Goal: Task Accomplishment & Management: Complete application form

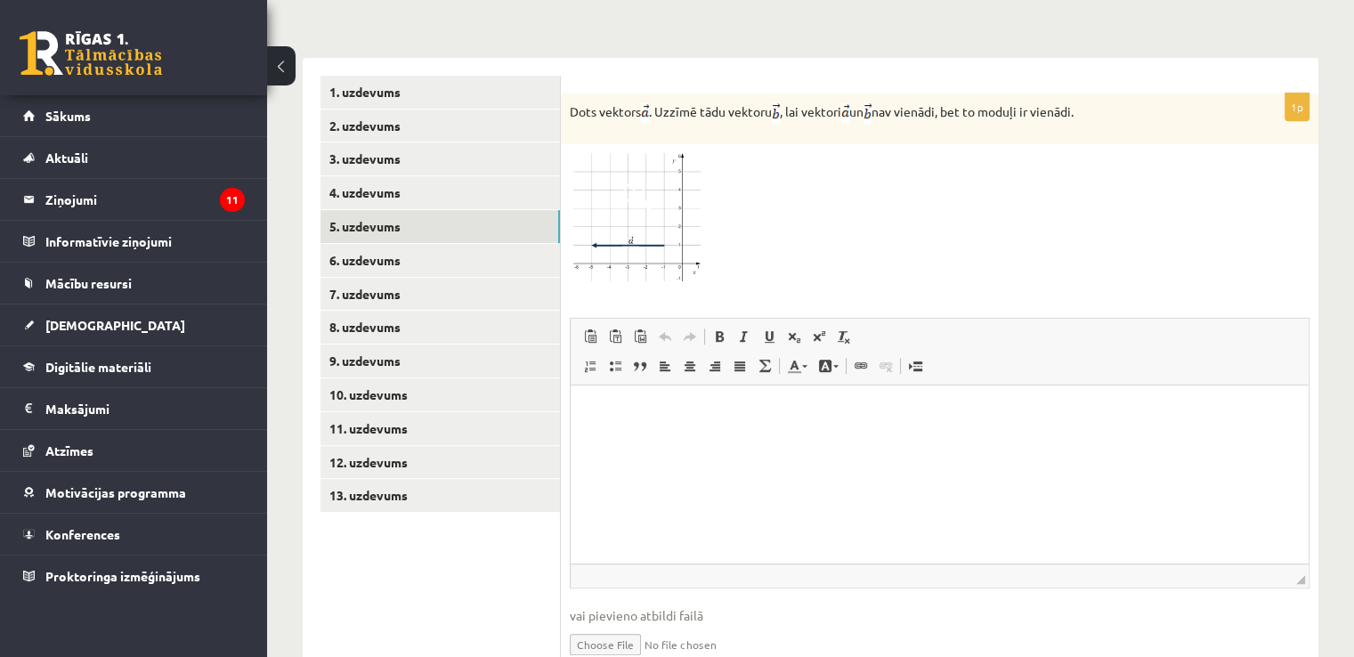
scroll to position [779, 0]
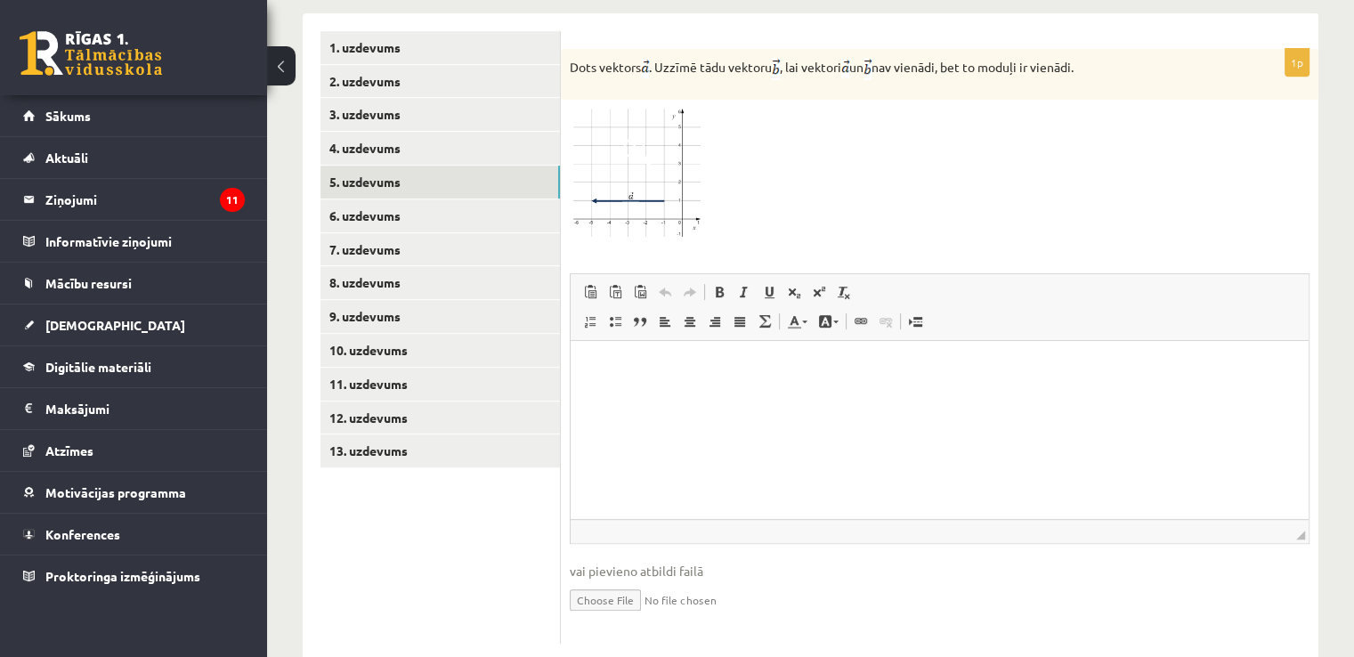
click at [612, 580] on input "file" at bounding box center [940, 598] width 740 height 37
type input "**********"
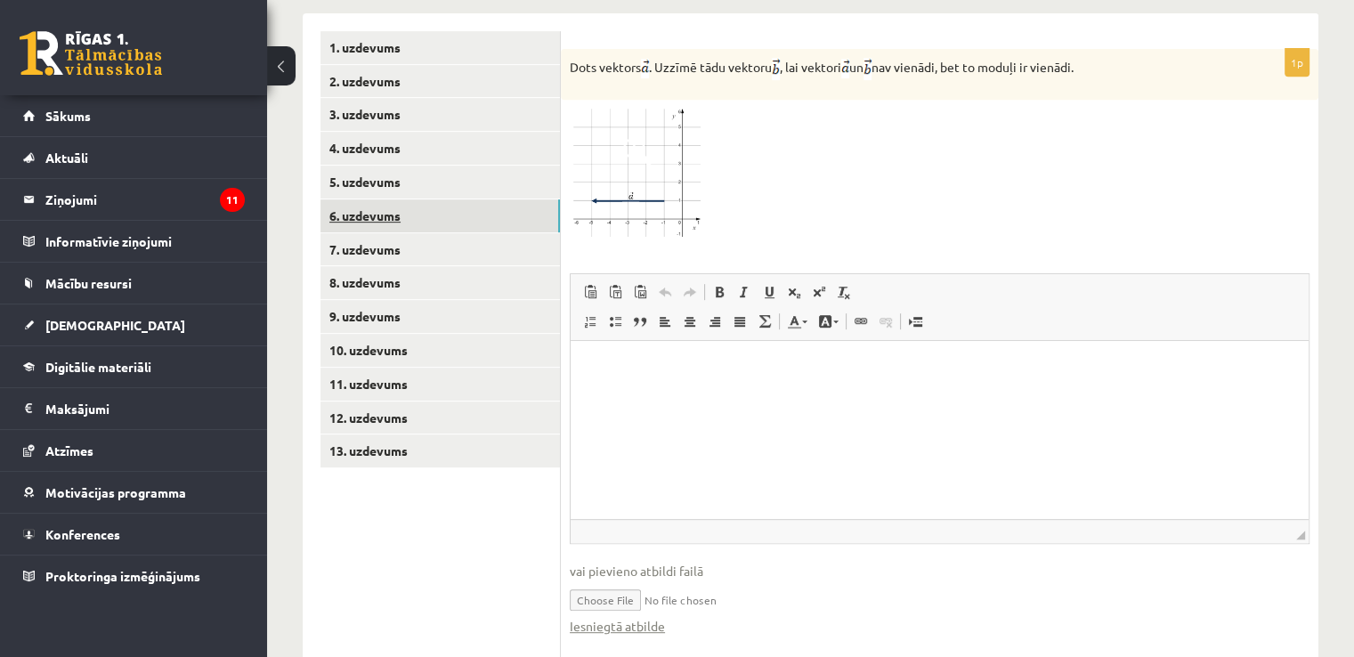
click at [426, 199] on link "6. uzdevums" at bounding box center [439, 215] width 239 height 33
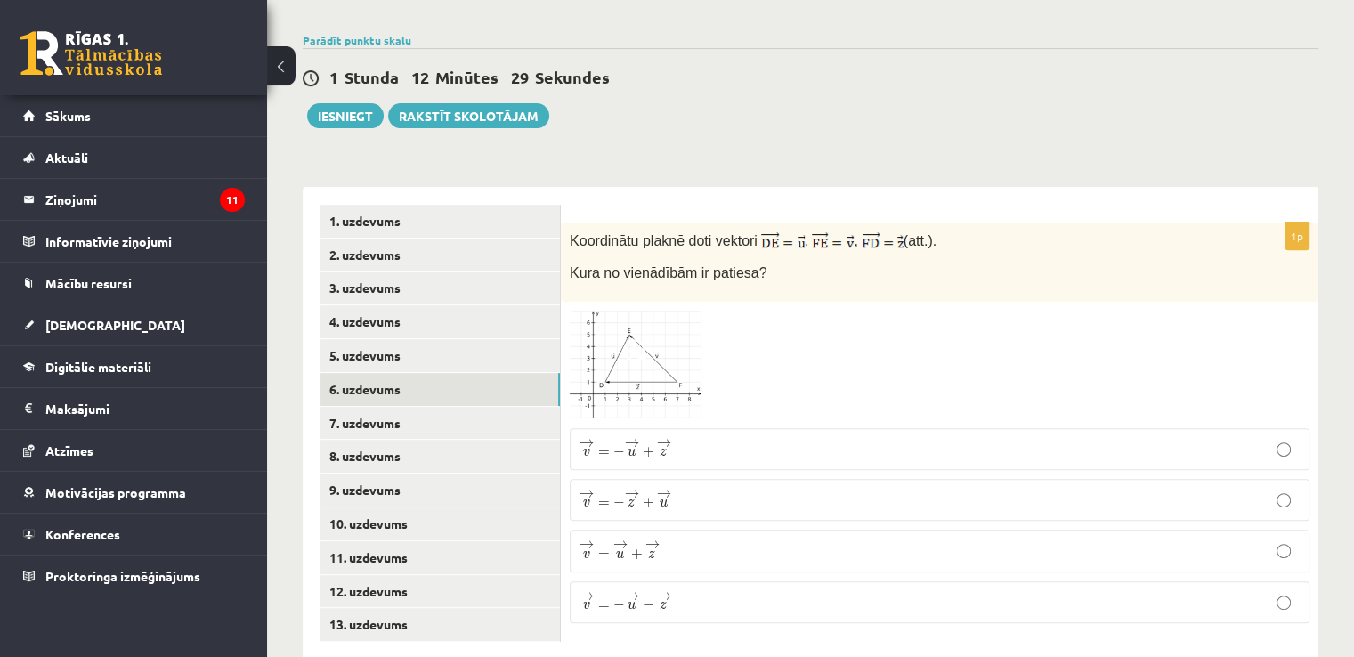
click at [616, 550] on span "u" at bounding box center [620, 554] width 8 height 8
click at [476, 407] on link "7. uzdevums" at bounding box center [439, 423] width 239 height 33
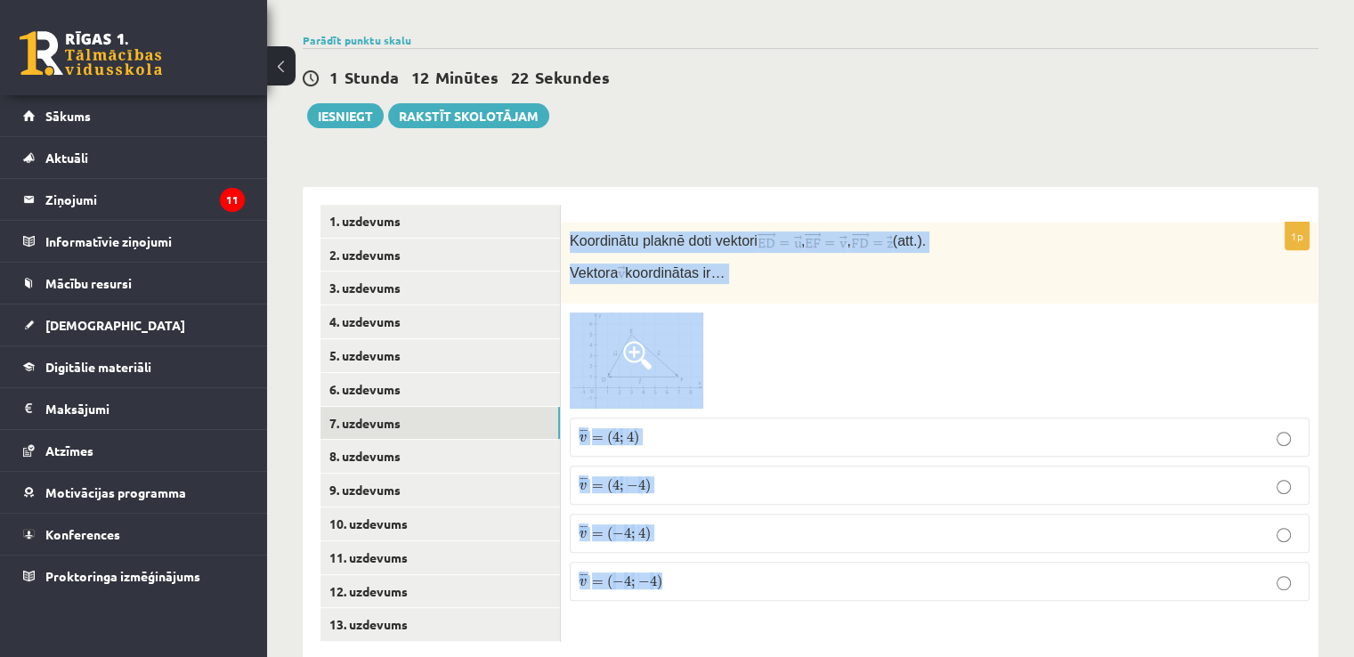
drag, startPoint x: 567, startPoint y: 202, endPoint x: 776, endPoint y: 542, distance: 399.3
click at [776, 542] on div "1p Koordinātu plaknē doti vektori , , (att.). Vektora koordinātas ir… ¯ ¯ ¯ v =…" at bounding box center [940, 419] width 758 height 393
copy div "Koordinātu plaknē doti vektori , , (att.). Vektora koordinātas ir… ¯ ¯ ¯ v = ( …"
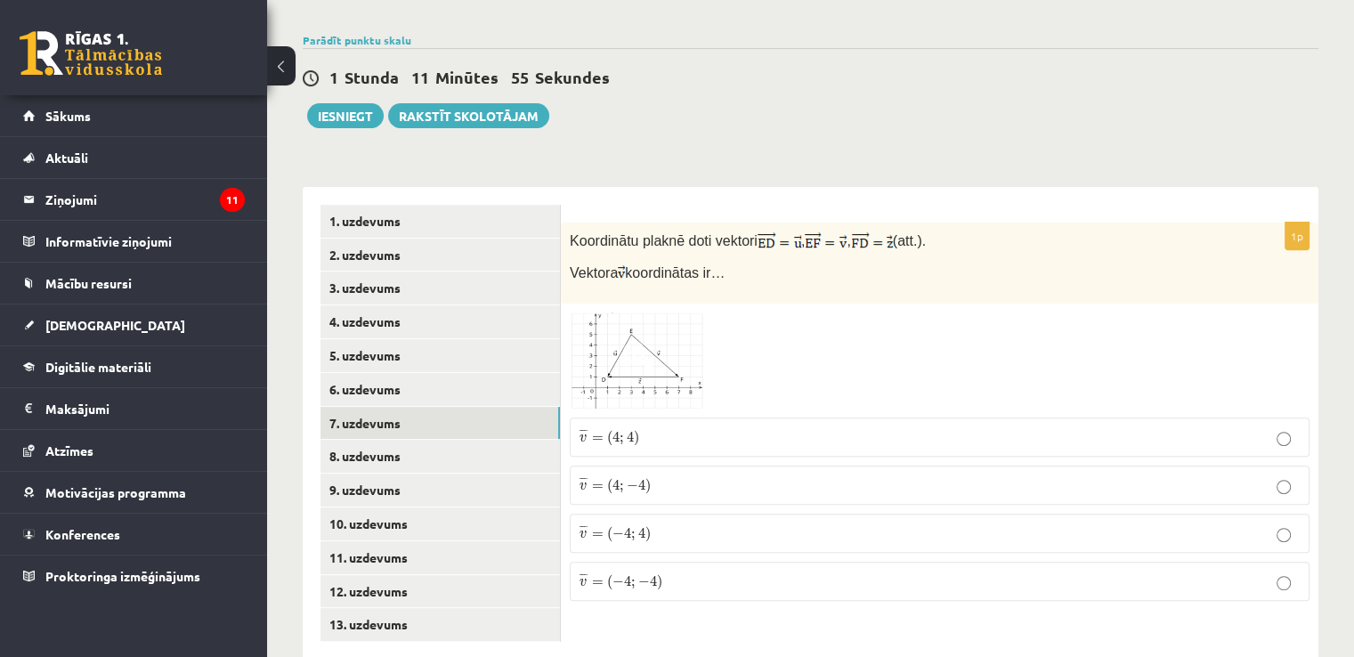
click at [804, 572] on p "¯ ¯ ¯ v = ( − 4 ; − 4 ) v ¯ = ( − 4 ; − 4 )" at bounding box center [940, 582] width 720 height 20
click at [819, 409] on fieldset "¯ ¯ ¯ v = ( 4 ; 4 ) v ¯ = ( 4 ; 4 ) ¯ ¯ ¯ v = ( 4 ; − 4 ) v ¯ = ( 4 ; − 4 ) ¯ ¯…" at bounding box center [940, 508] width 740 height 198
click at [824, 427] on p "¯ ¯ ¯ v = ( 4 ; 4 ) v ¯ = ( 4 ; 4 )" at bounding box center [940, 437] width 720 height 20
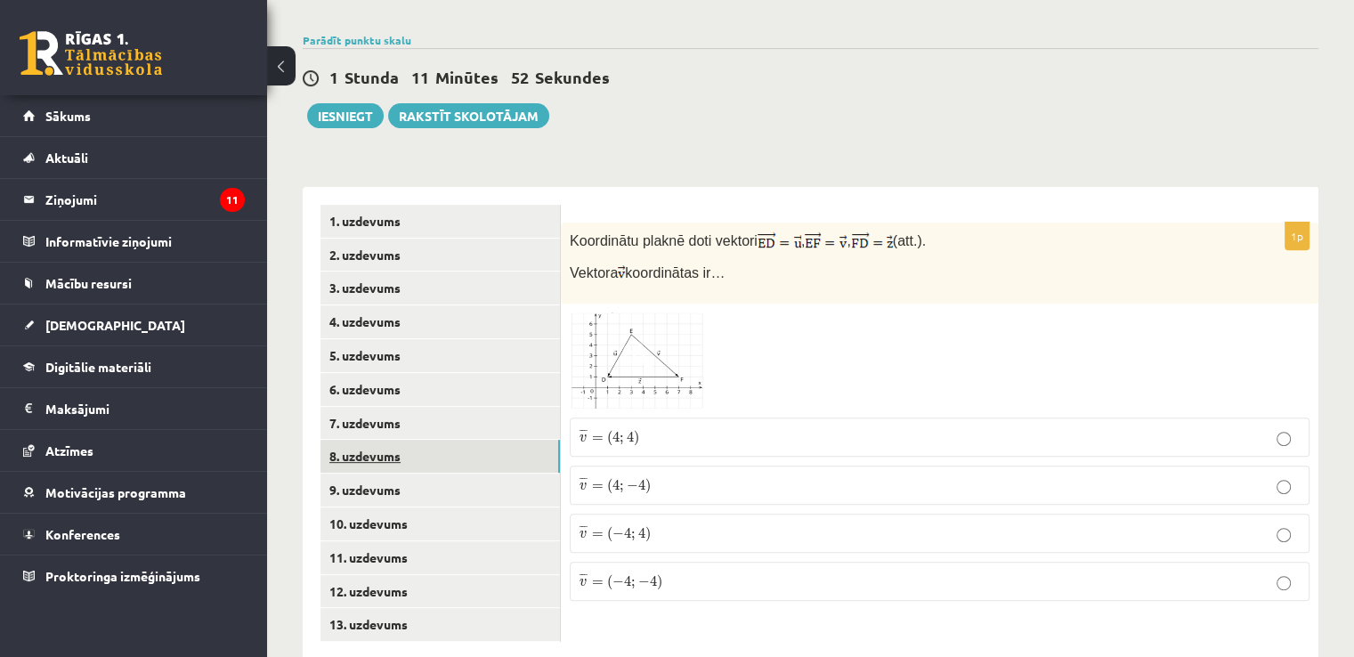
click at [442, 440] on link "8. uzdevums" at bounding box center [439, 456] width 239 height 33
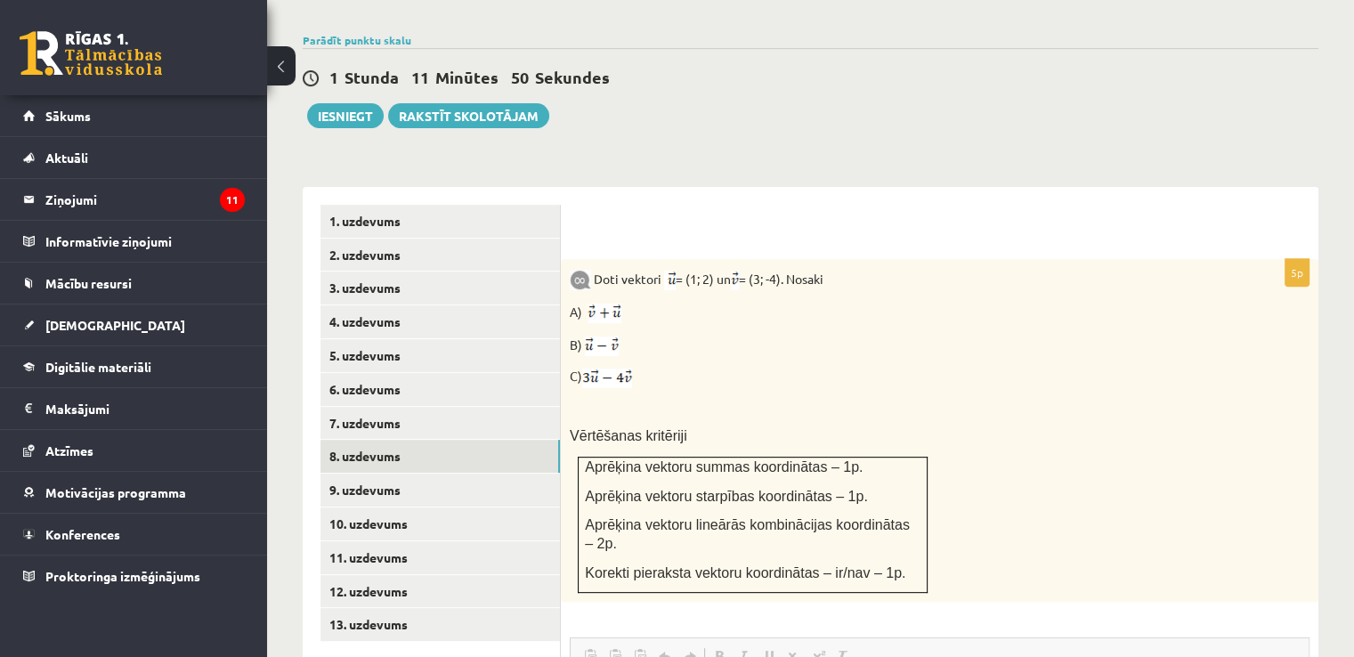
click at [840, 378] on div "Doti vektori = (1; 2) un = (3; -4). Nosaki A) B) C) Vērtēšanas kritēriji Aprēķi…" at bounding box center [940, 430] width 758 height 343
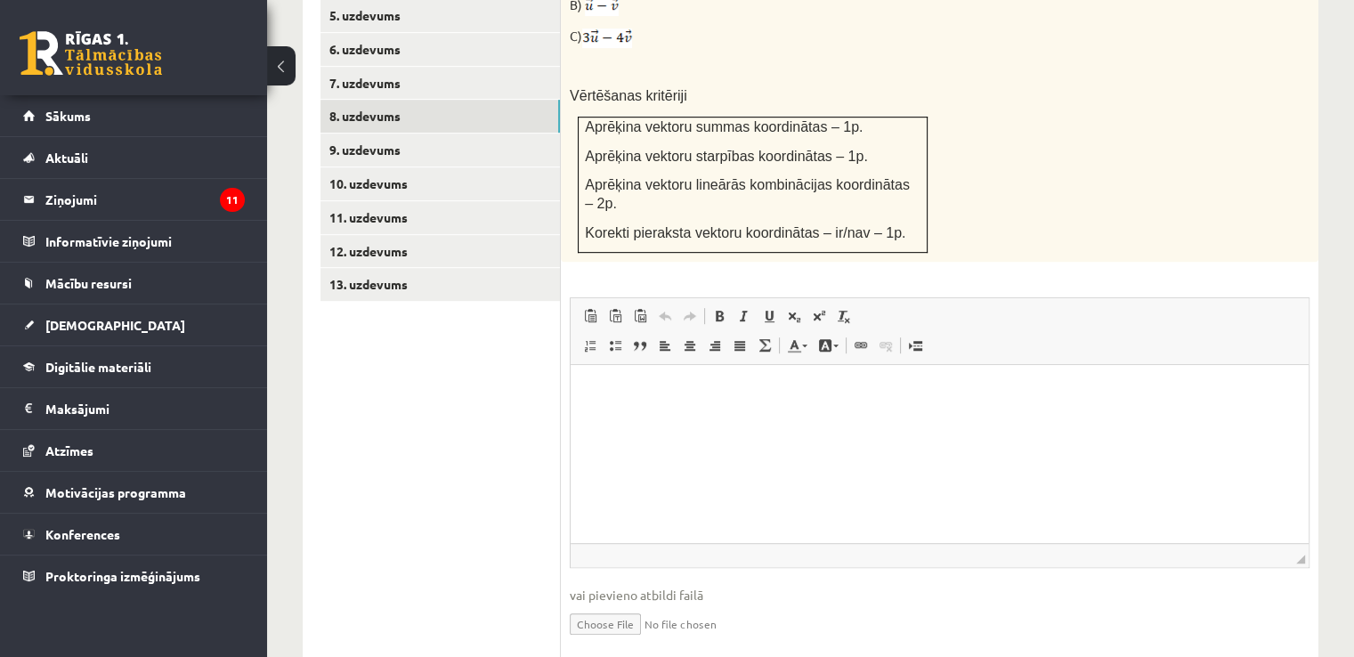
scroll to position [947, 0]
click at [653, 418] on html at bounding box center [940, 390] width 738 height 54
click at [605, 603] on input "file" at bounding box center [940, 621] width 740 height 37
type input "**********"
click at [466, 132] on link "9. uzdevums" at bounding box center [439, 148] width 239 height 33
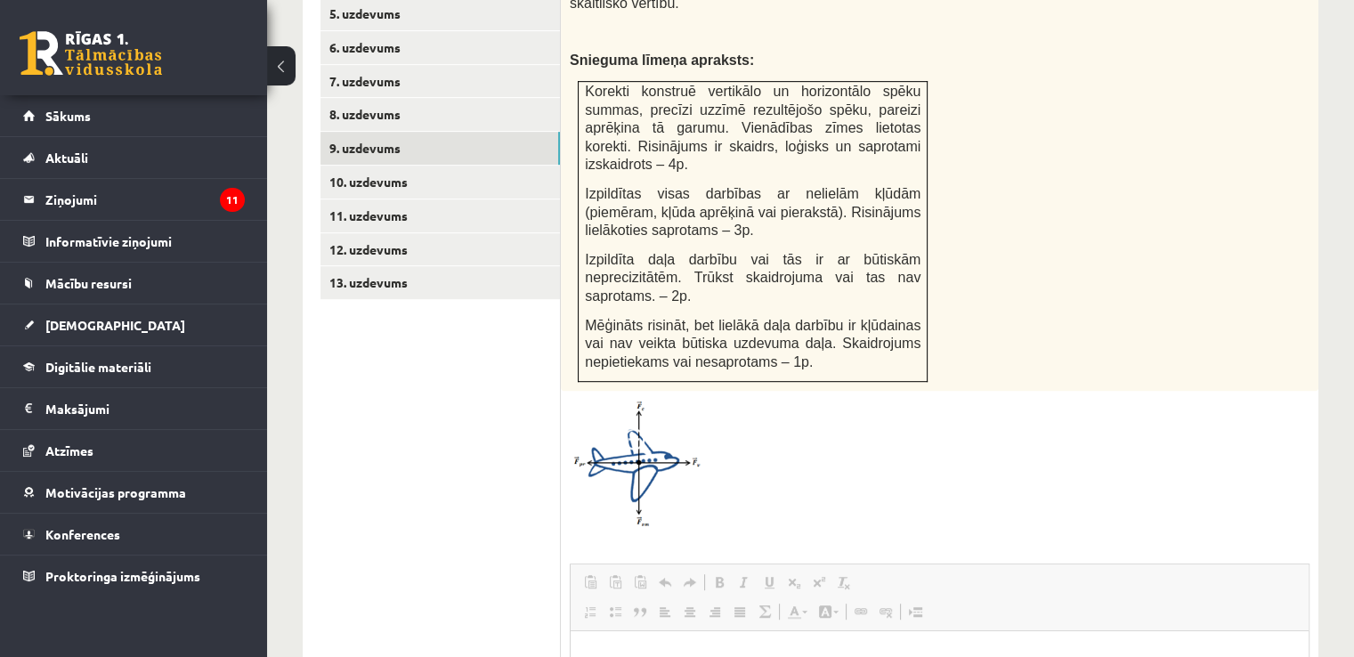
scroll to position [0, 0]
click at [1353, 646] on div "Matemātika 1. ieskaite 10.b2 klase , [PERSON_NAME] (10.b2 klase) [PERSON_NAME] …" at bounding box center [810, 54] width 1087 height 1866
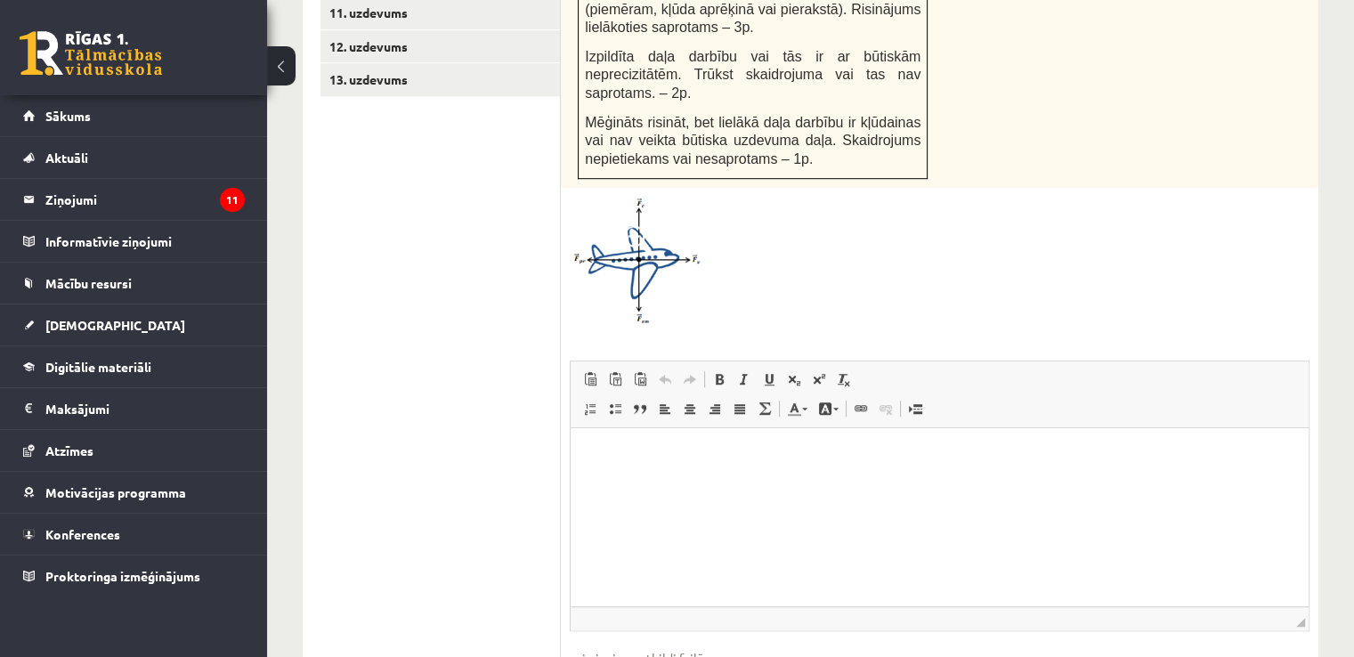
scroll to position [1196, 0]
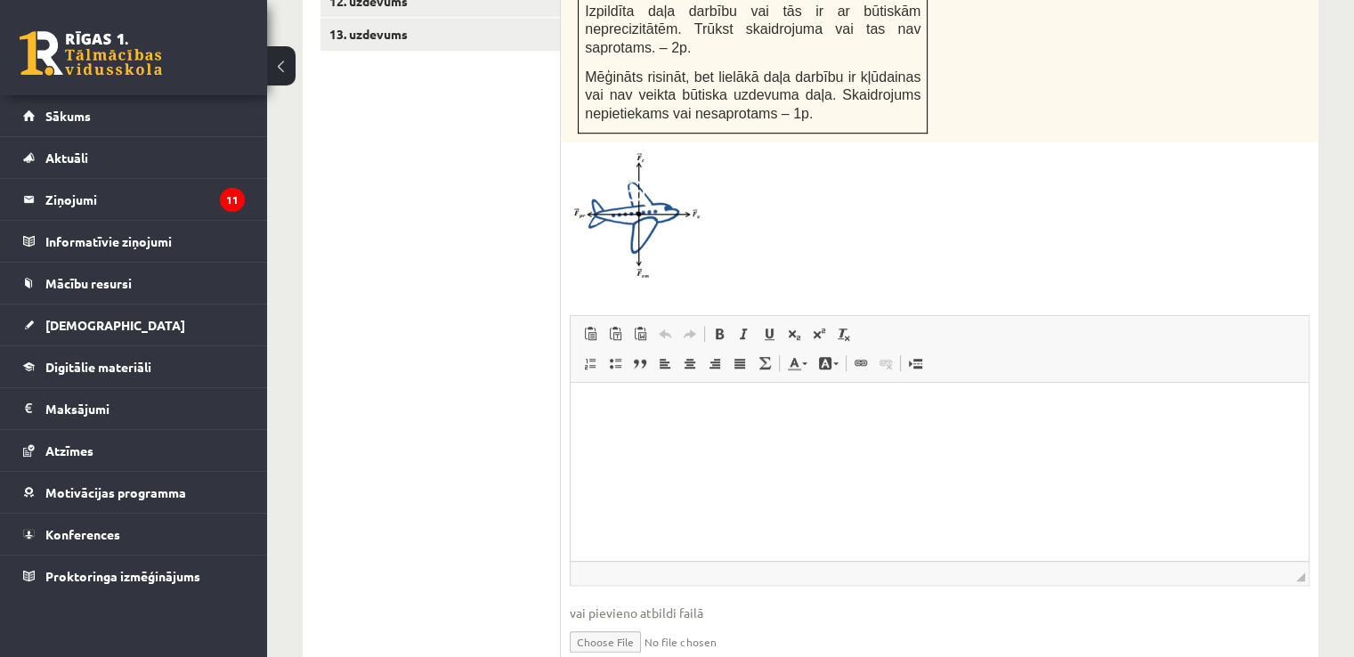
click at [616, 622] on input "file" at bounding box center [940, 640] width 740 height 37
type input "**********"
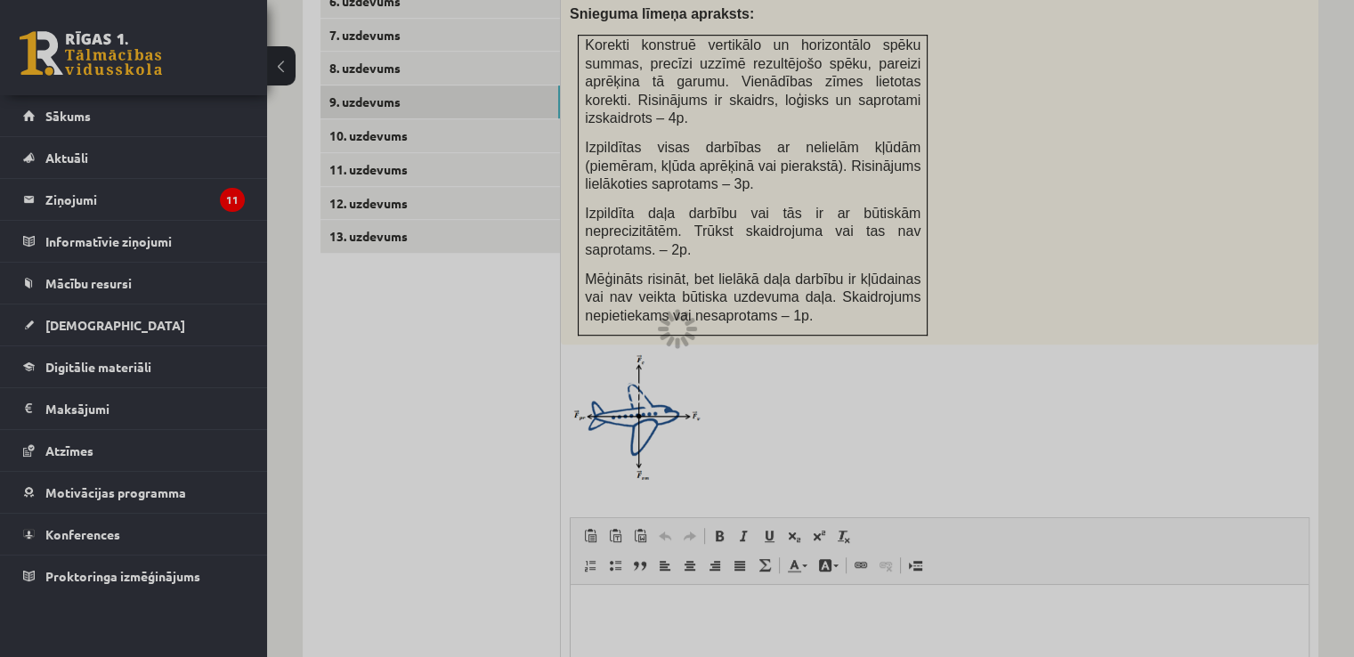
scroll to position [933, 0]
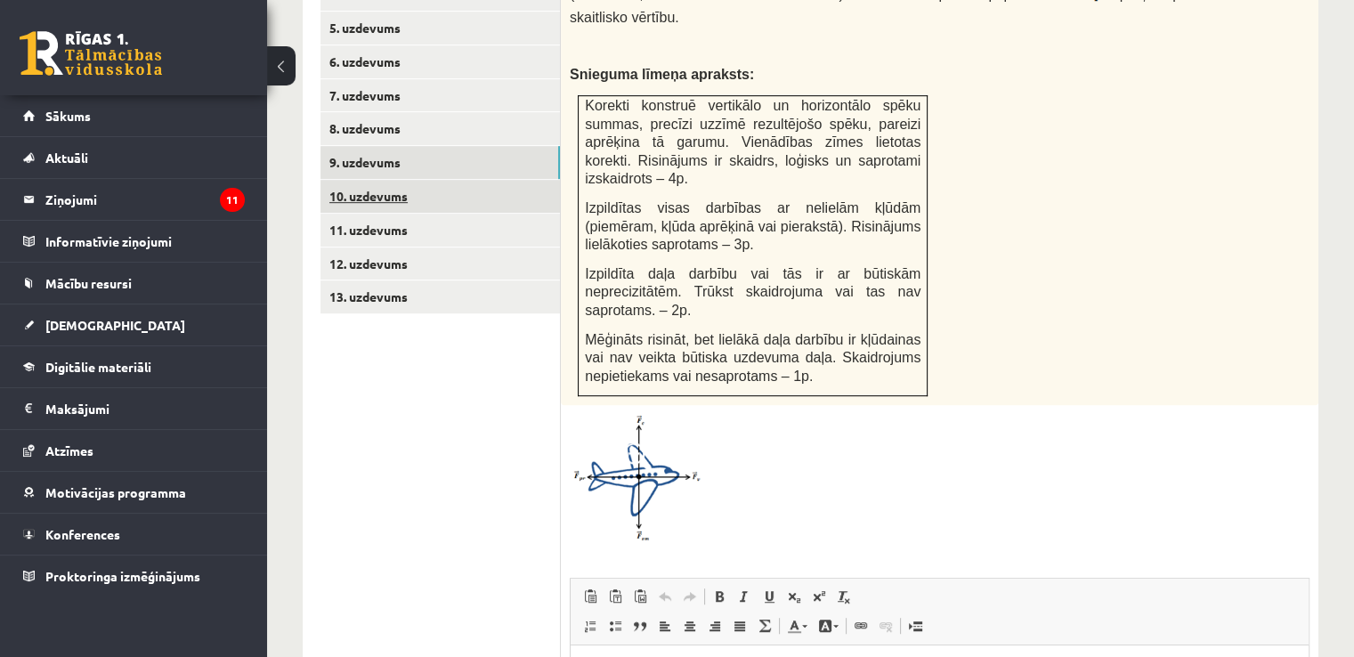
click at [458, 180] on link "10. uzdevums" at bounding box center [439, 196] width 239 height 33
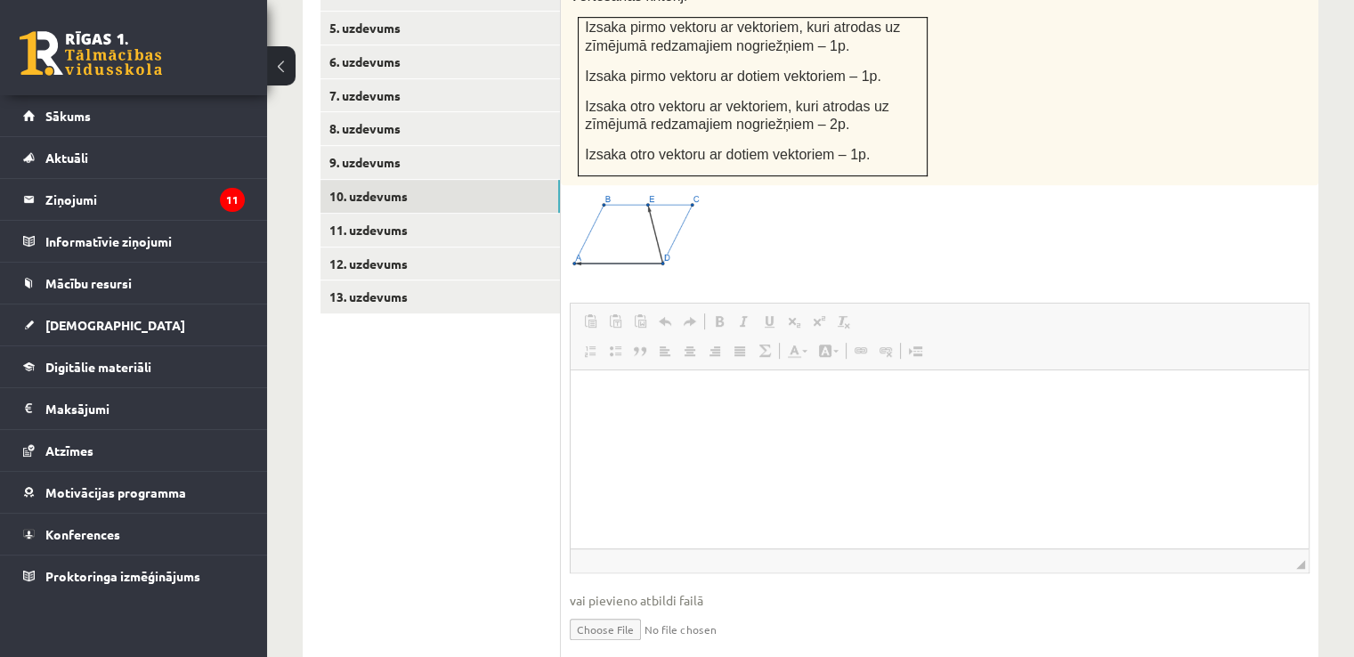
scroll to position [0, 0]
click at [634, 610] on input "file" at bounding box center [940, 628] width 740 height 37
type input "**********"
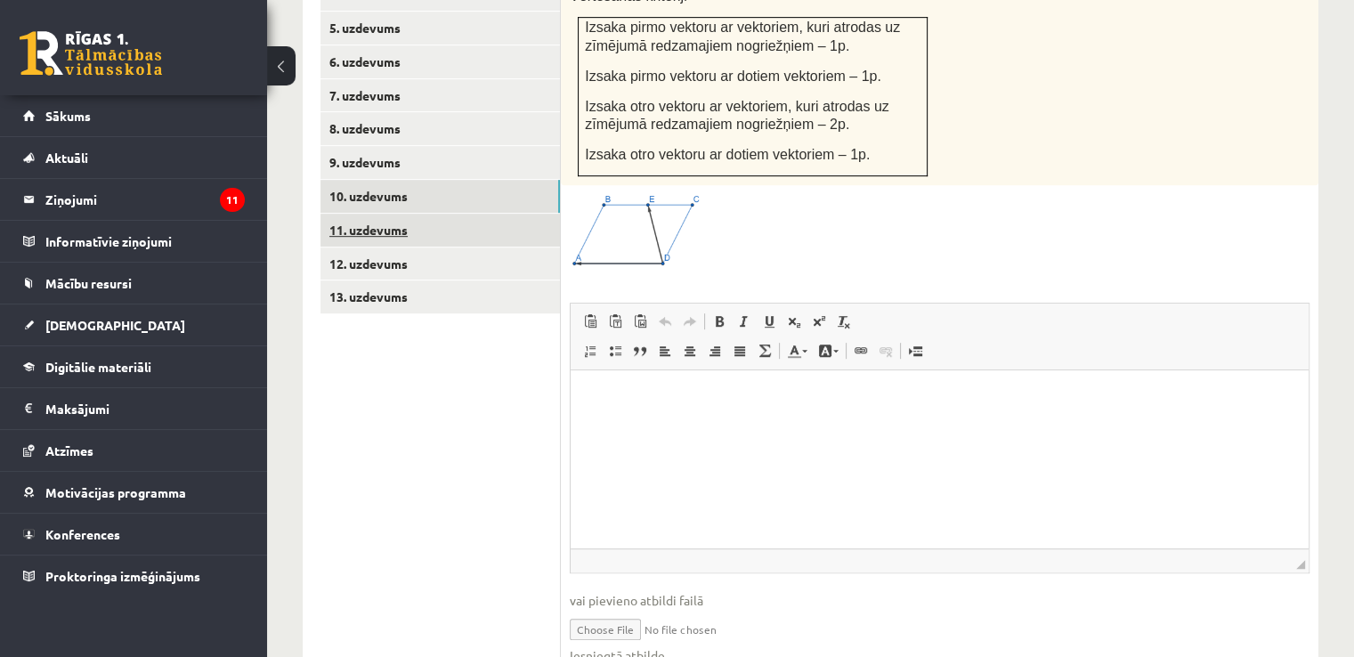
click at [368, 214] on link "11. uzdevums" at bounding box center [439, 230] width 239 height 33
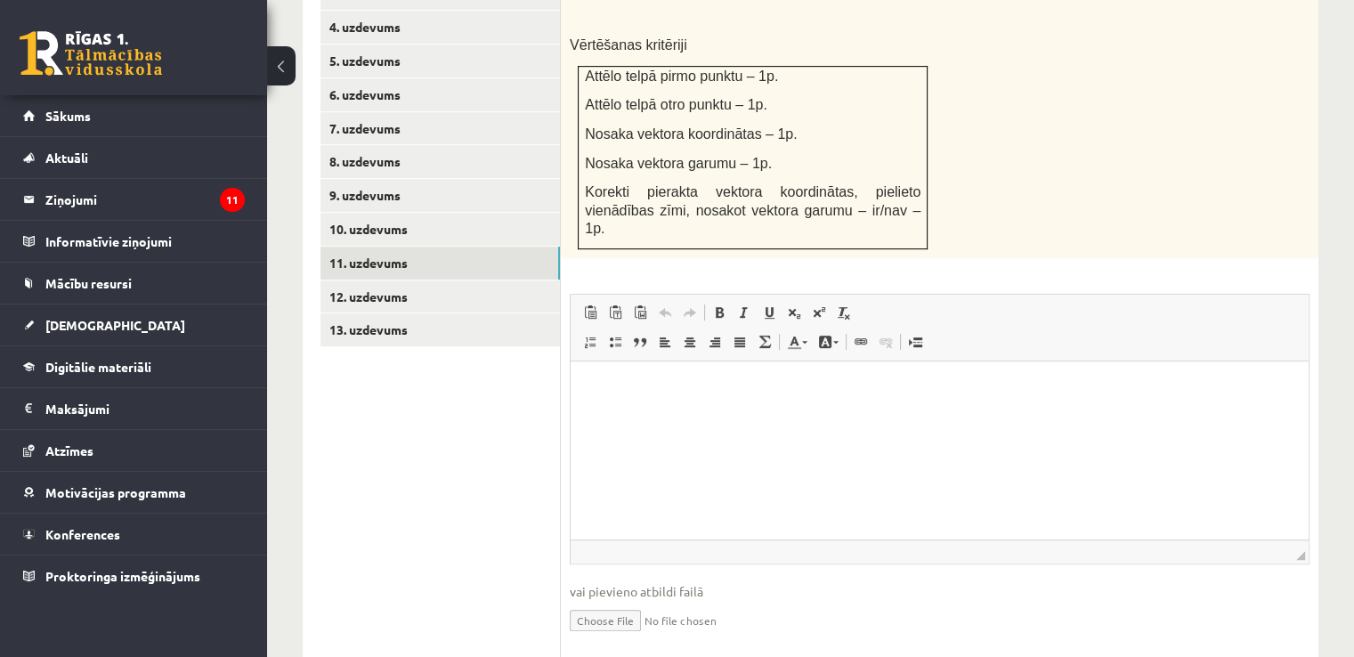
click at [630, 601] on input "file" at bounding box center [940, 619] width 740 height 37
type input "**********"
click at [430, 280] on link "12. uzdevums" at bounding box center [439, 296] width 239 height 33
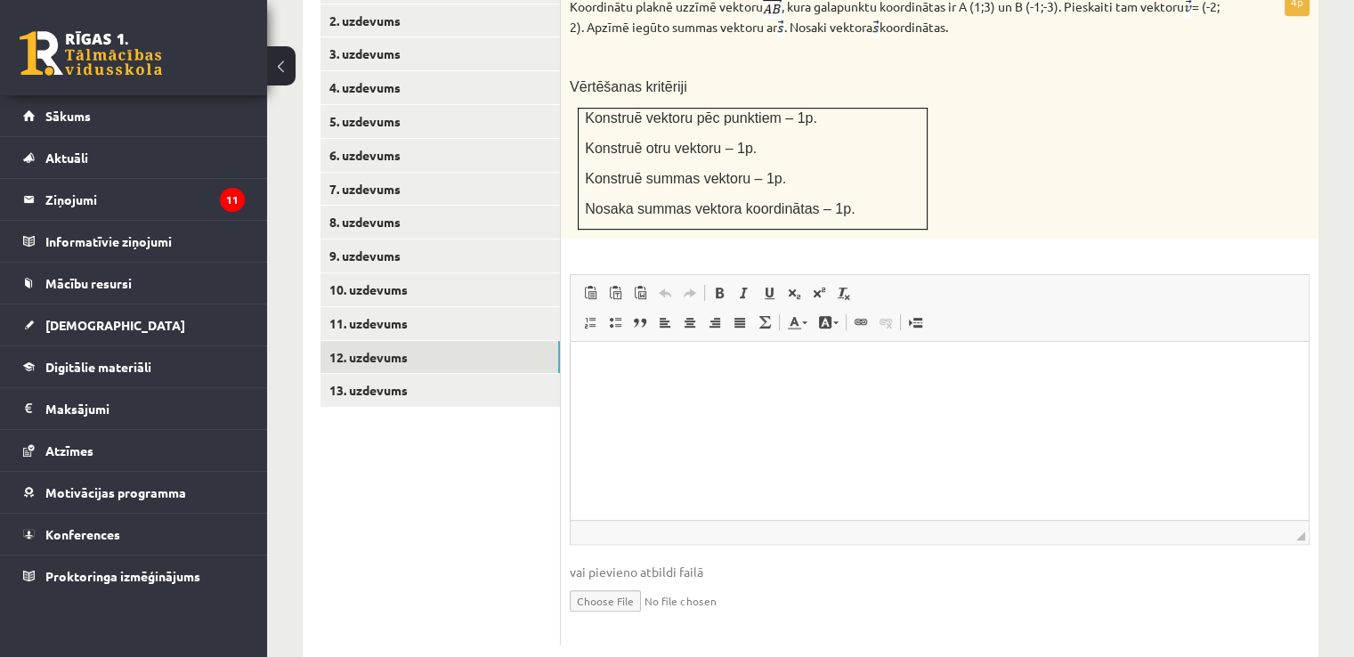
click at [622, 581] on input "file" at bounding box center [940, 599] width 740 height 37
type input "**********"
click at [488, 374] on link "13. uzdevums" at bounding box center [439, 390] width 239 height 33
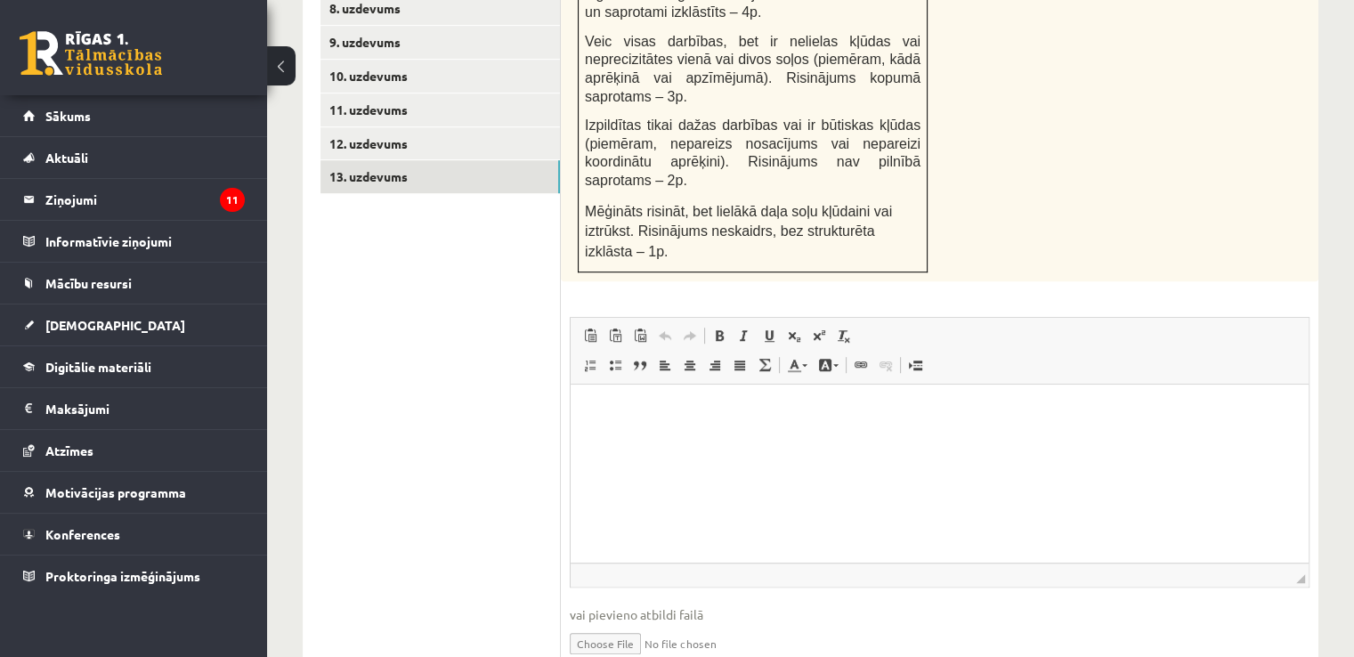
scroll to position [1057, 0]
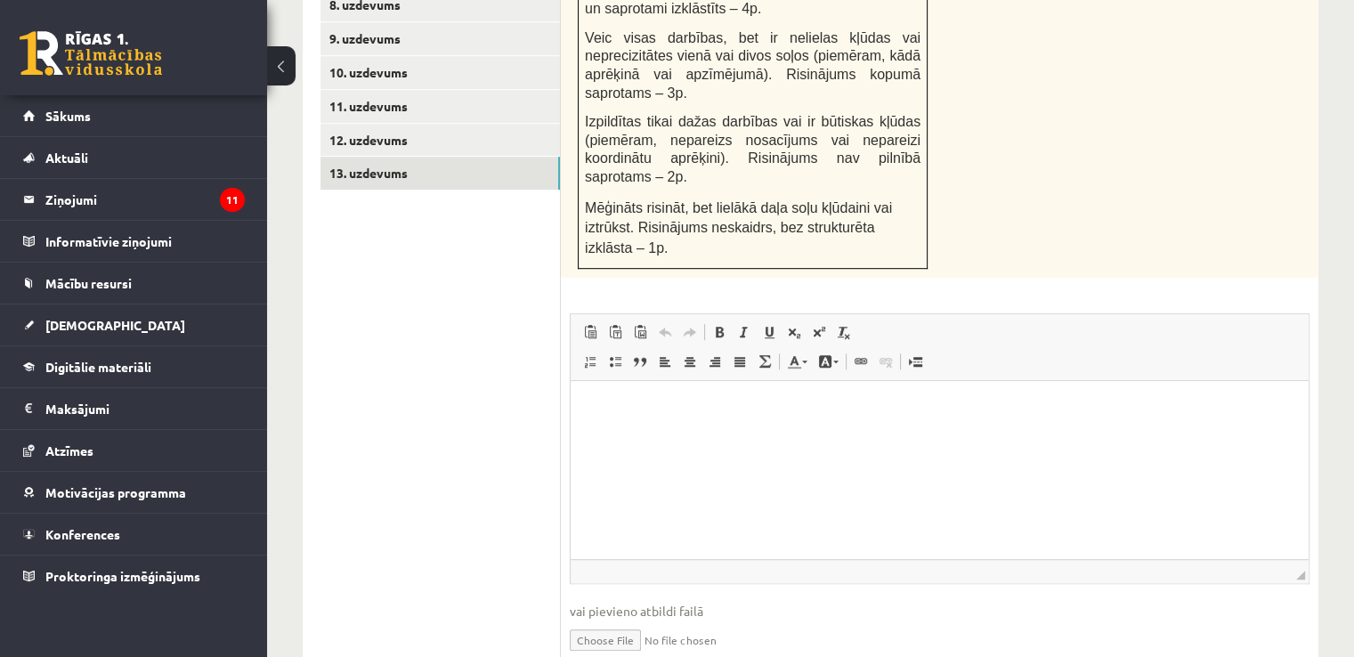
click at [599, 621] on input "file" at bounding box center [940, 639] width 740 height 37
type input "**********"
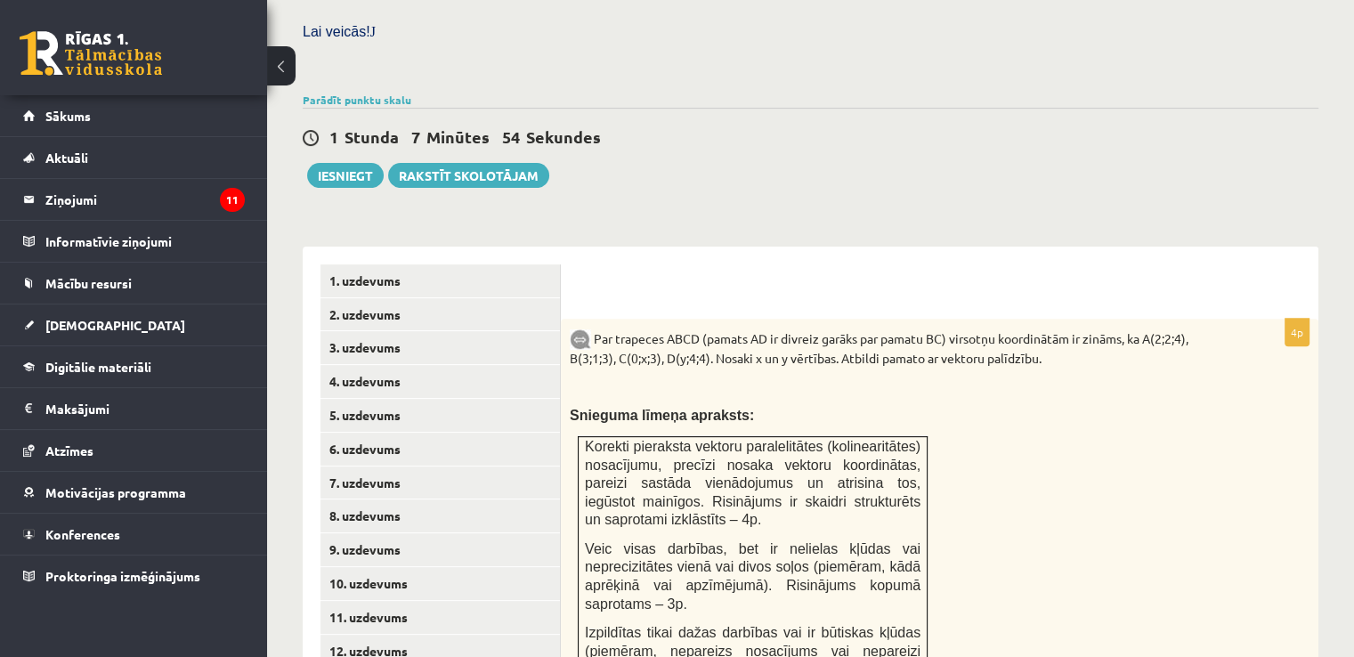
scroll to position [487, 0]
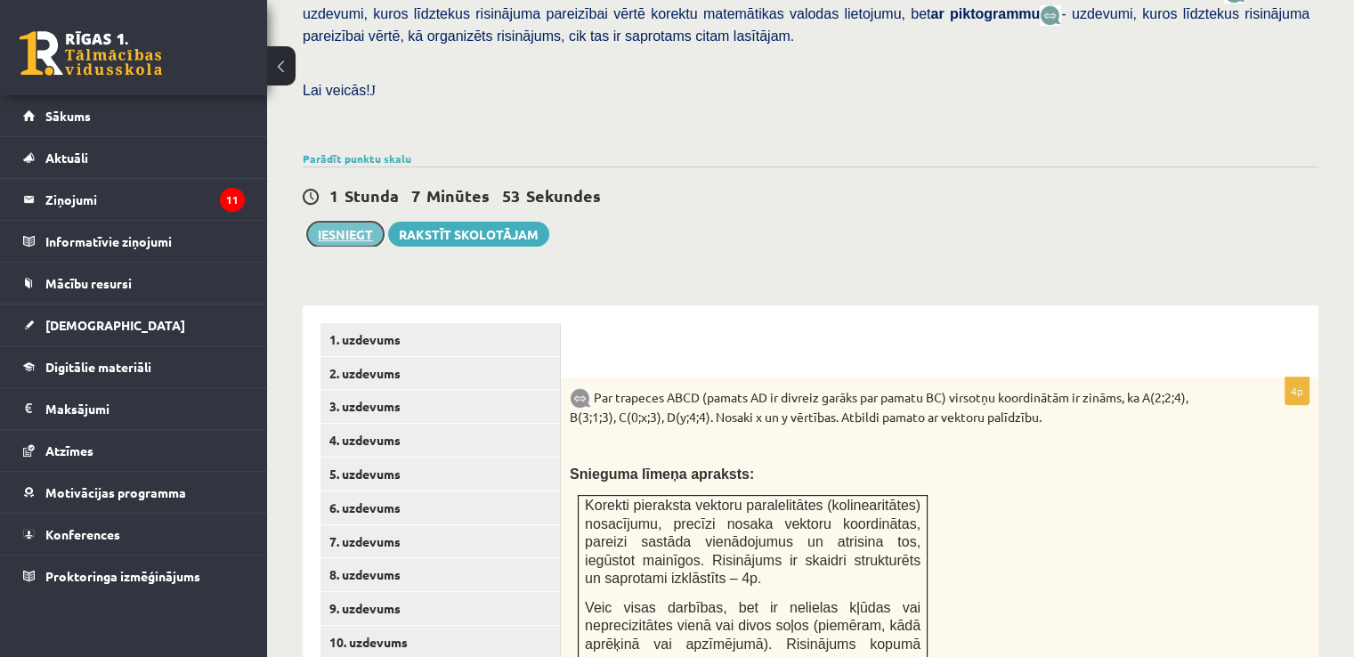
click at [334, 222] on button "Iesniegt" at bounding box center [345, 234] width 77 height 25
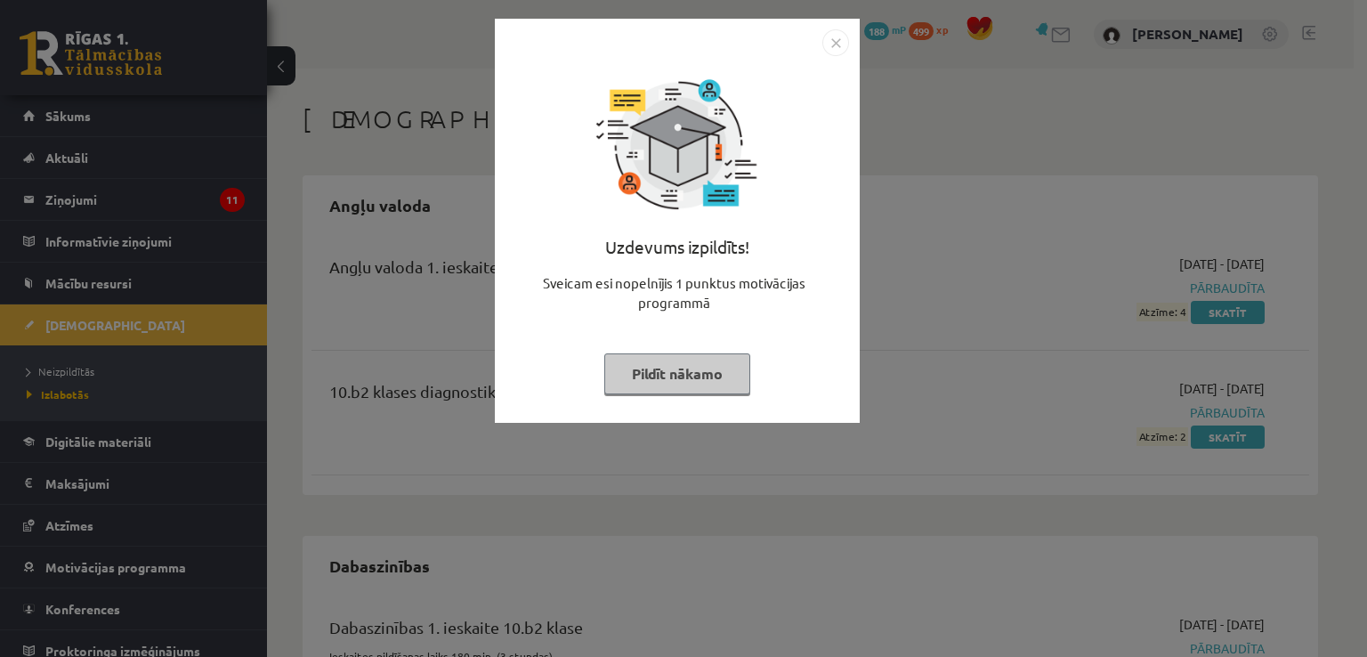
click at [688, 367] on button "Pildīt nākamo" at bounding box center [677, 373] width 146 height 41
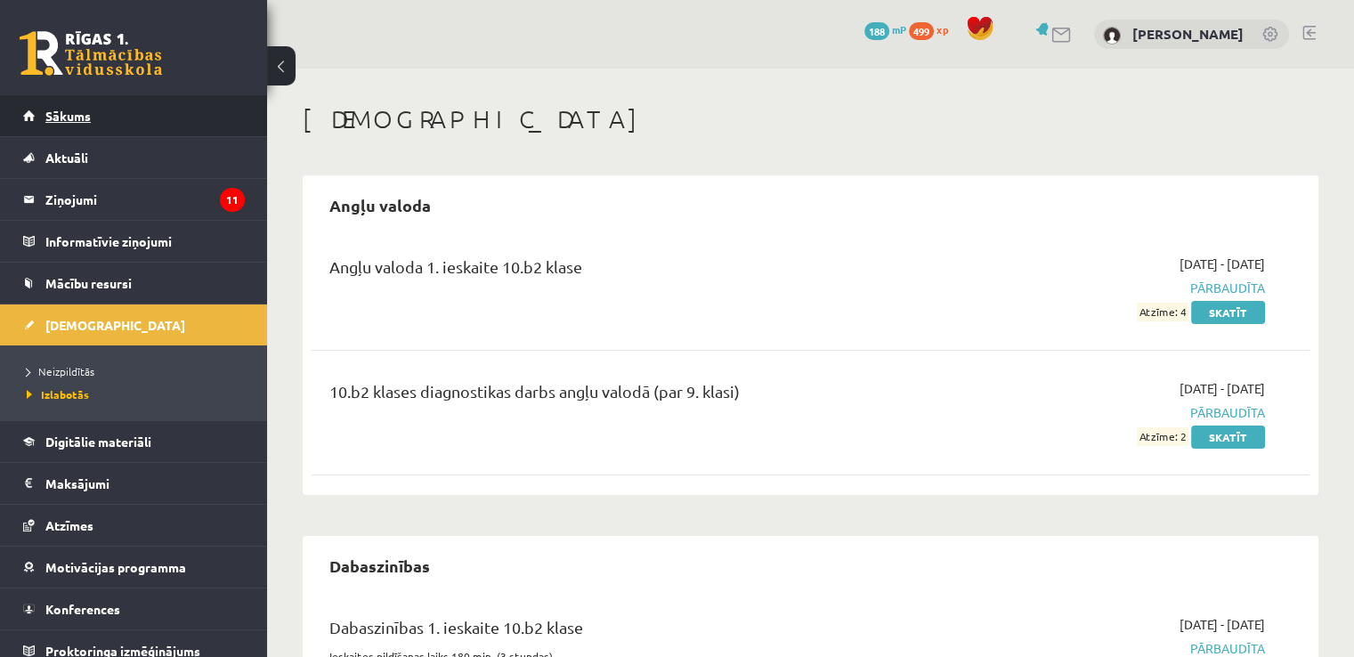
click at [165, 112] on link "Sākums" at bounding box center [134, 115] width 222 height 41
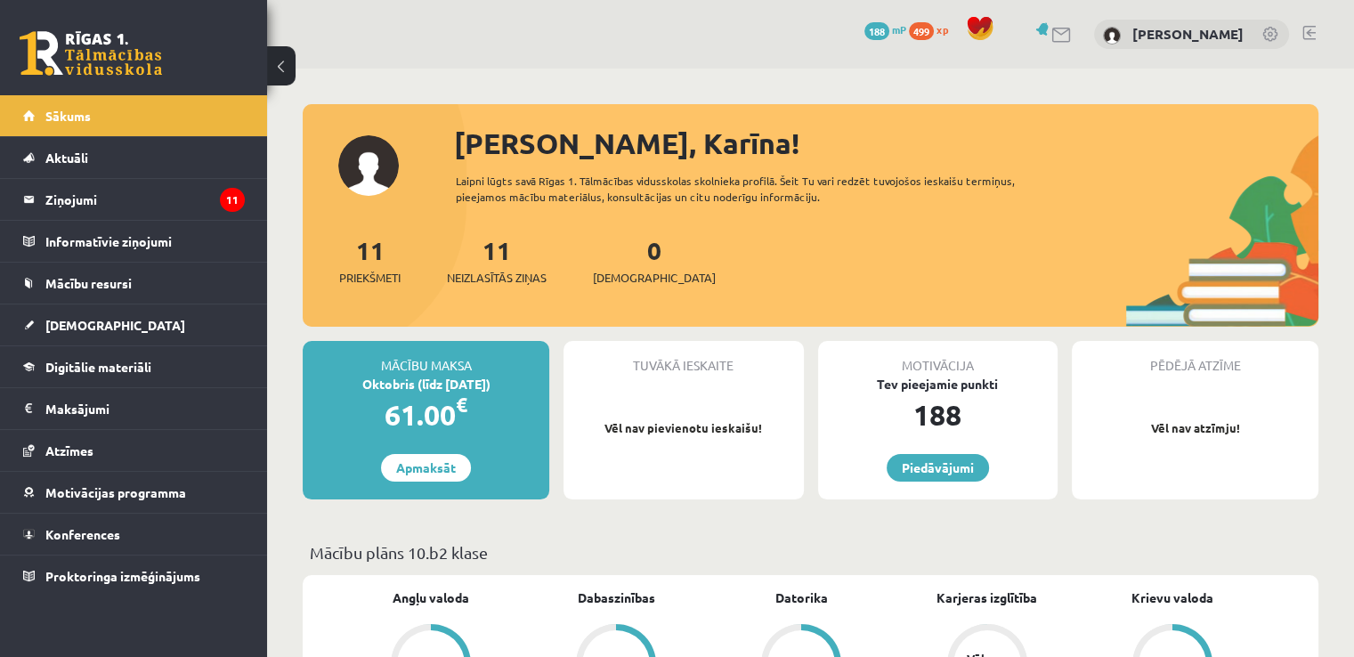
click at [1317, 33] on div "0 Dāvanas 188 mP 499 xp Karīna Žuržiu" at bounding box center [810, 34] width 1087 height 69
click at [1304, 32] on link at bounding box center [1308, 33] width 13 height 14
